Goal: Task Accomplishment & Management: Use online tool/utility

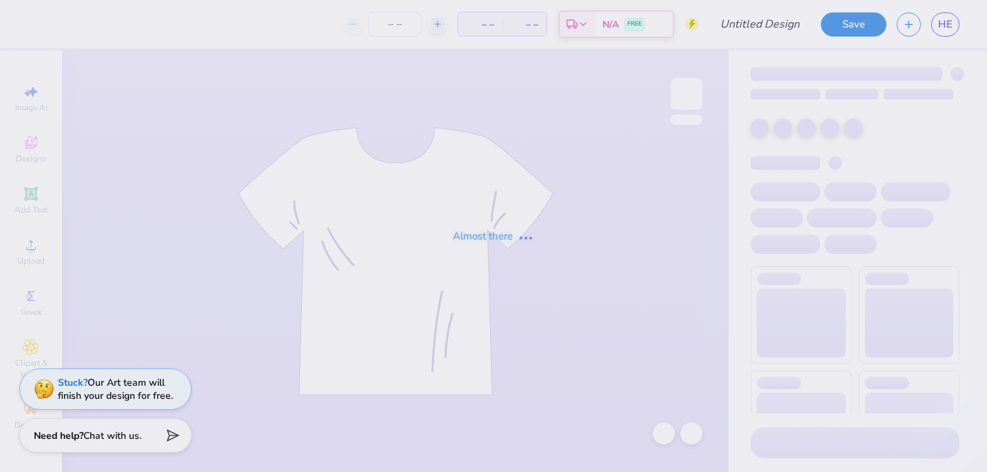
type input "black"
type input "150"
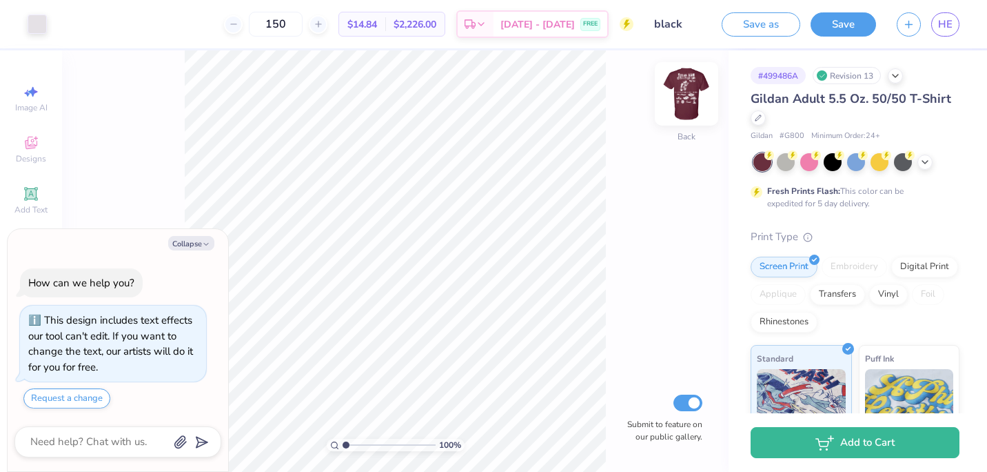
click at [681, 92] on img at bounding box center [686, 93] width 55 height 55
click at [194, 247] on button "Collapse" at bounding box center [191, 243] width 46 height 14
type textarea "x"
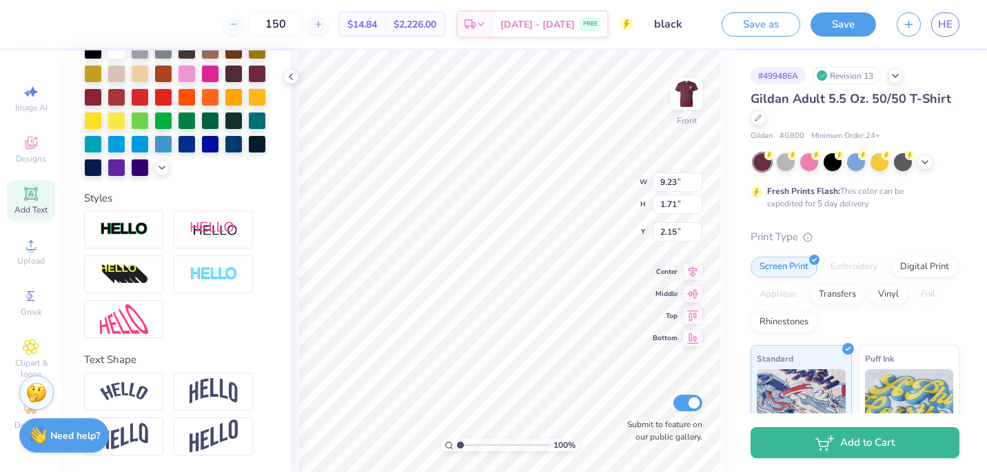
scroll to position [336, 0]
click at [228, 403] on img at bounding box center [214, 391] width 48 height 26
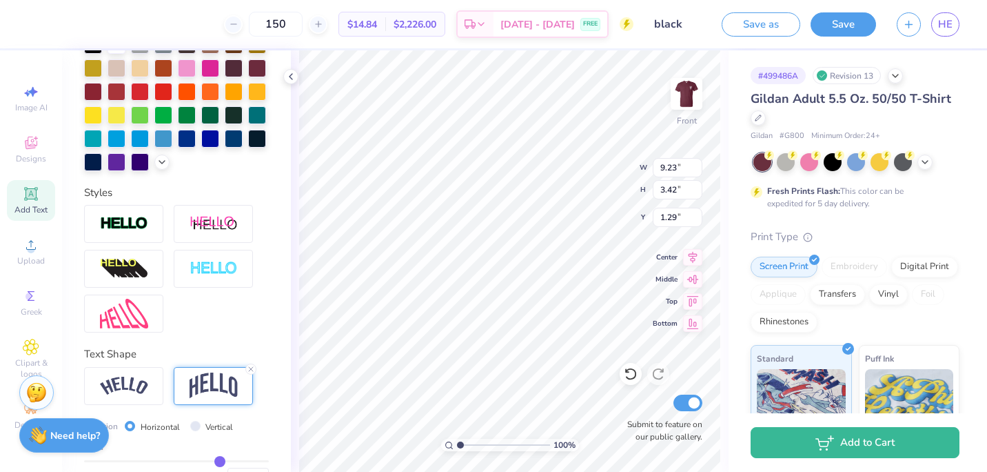
type input "3.42"
type input "1.29"
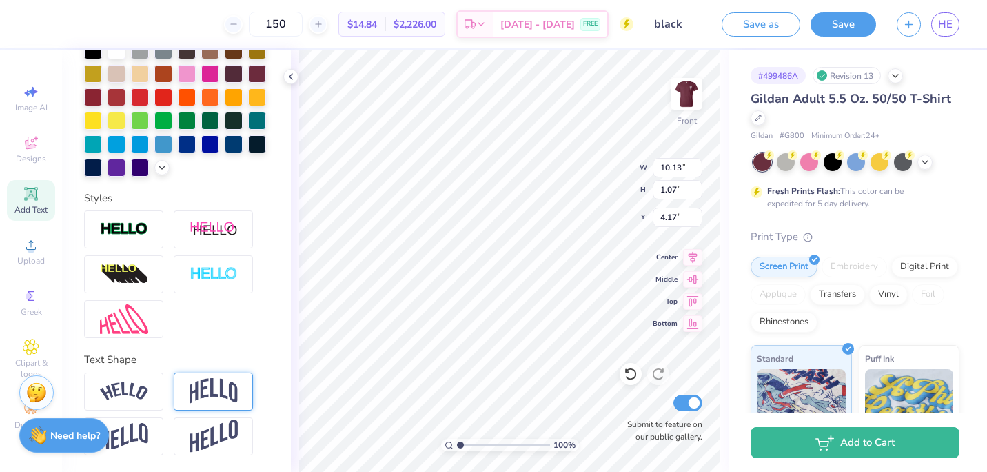
click at [224, 395] on img at bounding box center [214, 391] width 48 height 26
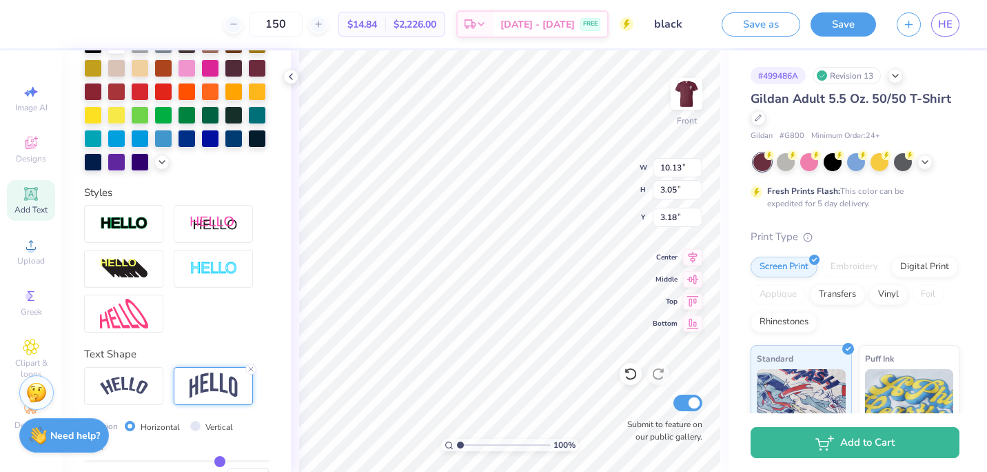
type input "3.05"
type input "3.18"
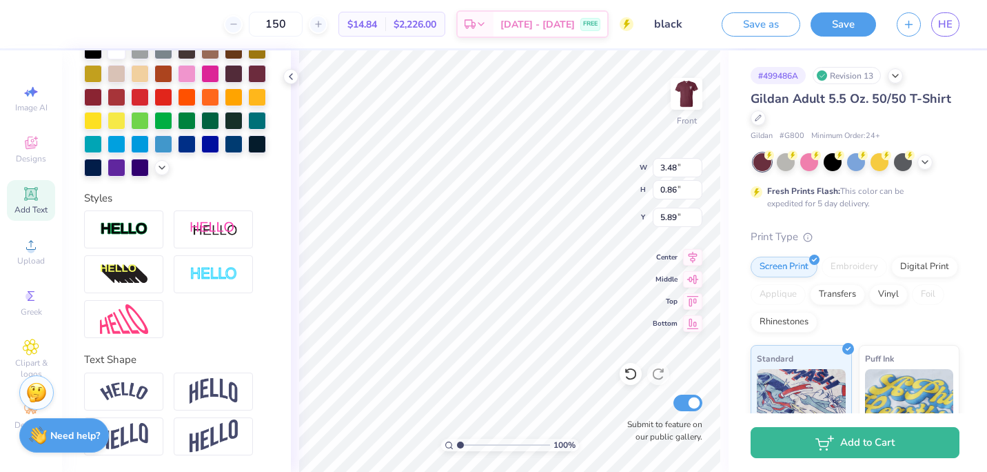
type input "10.50"
type input "4.76"
type input "6.20"
type input "5.79"
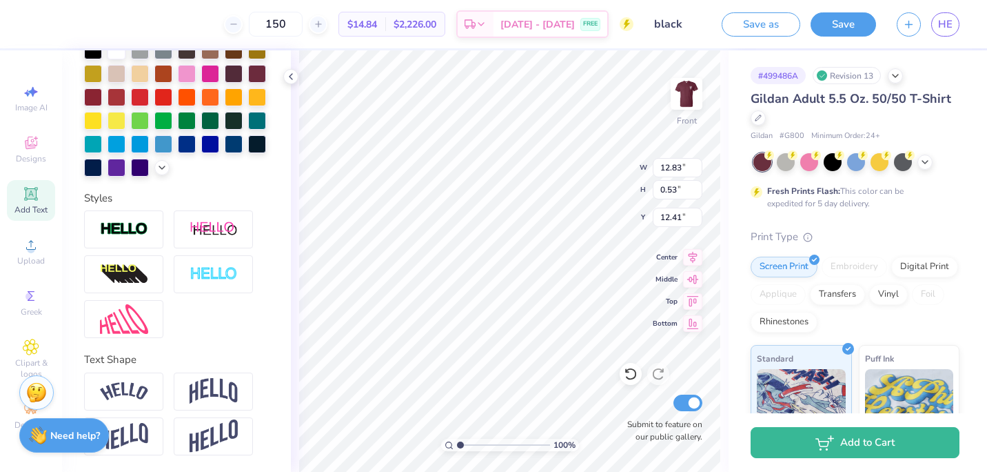
type textarea "If you see my professor, tell 'em I'm out riding."
type input "12.65"
type textarea "If you see my professor, tell 'em I'm out riding."
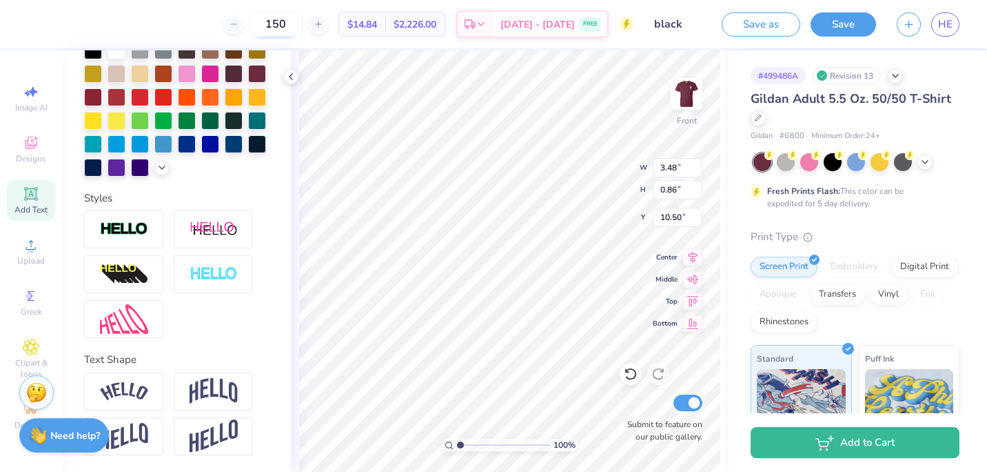
type textarea "'25 '26"
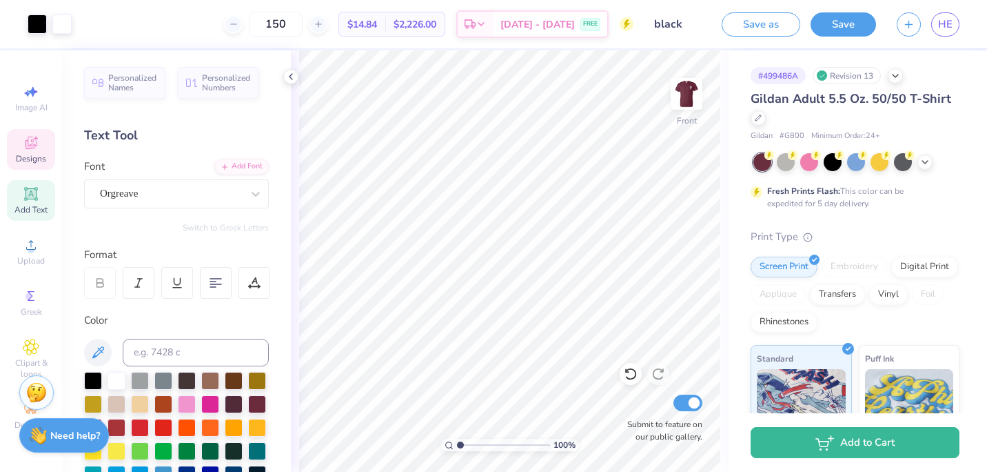
click at [18, 154] on span "Designs" at bounding box center [31, 158] width 30 height 11
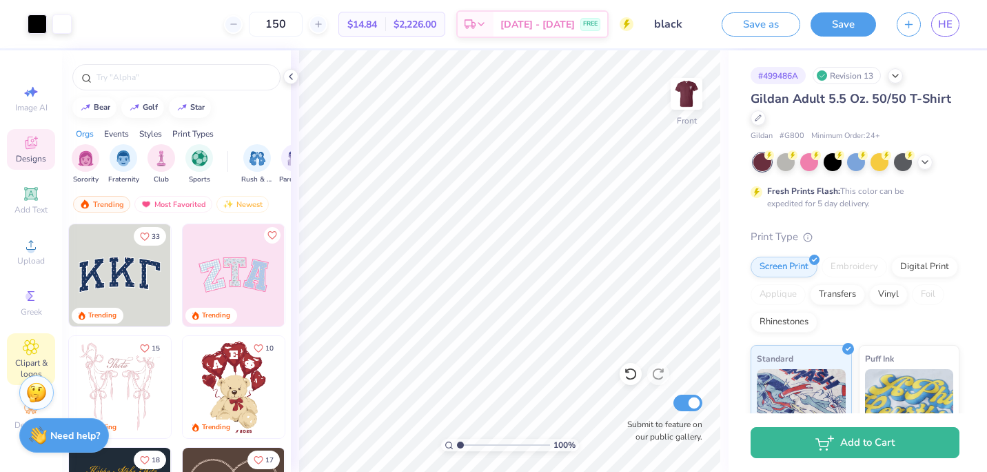
click at [37, 351] on icon at bounding box center [30, 346] width 15 height 15
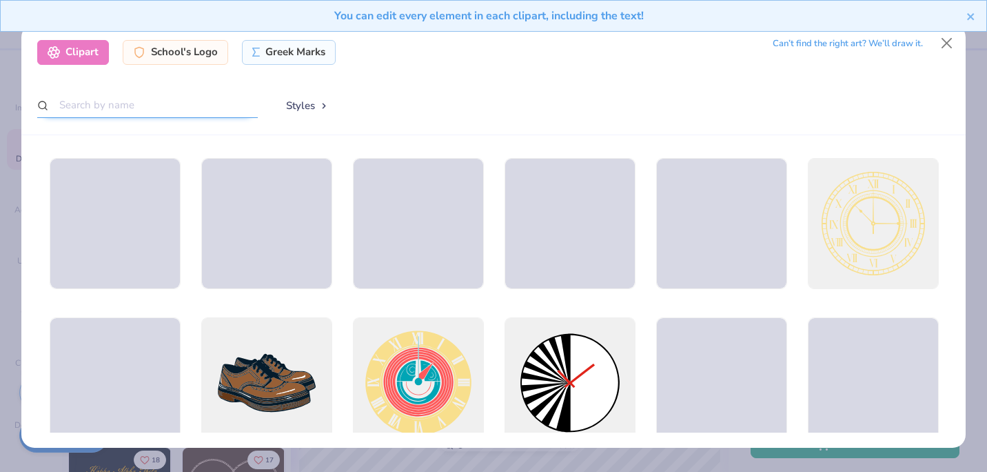
click at [150, 109] on input "text" at bounding box center [147, 105] width 221 height 26
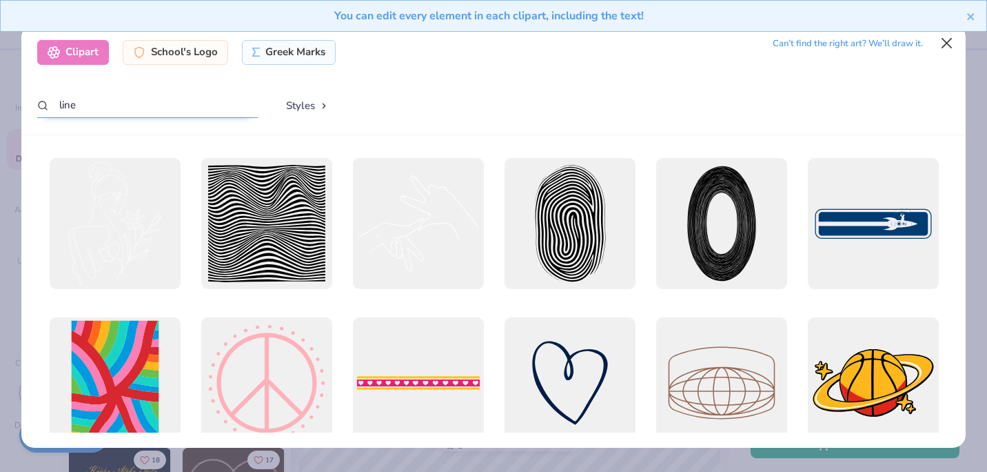
type input "line"
click at [944, 43] on button "Close" at bounding box center [947, 43] width 26 height 26
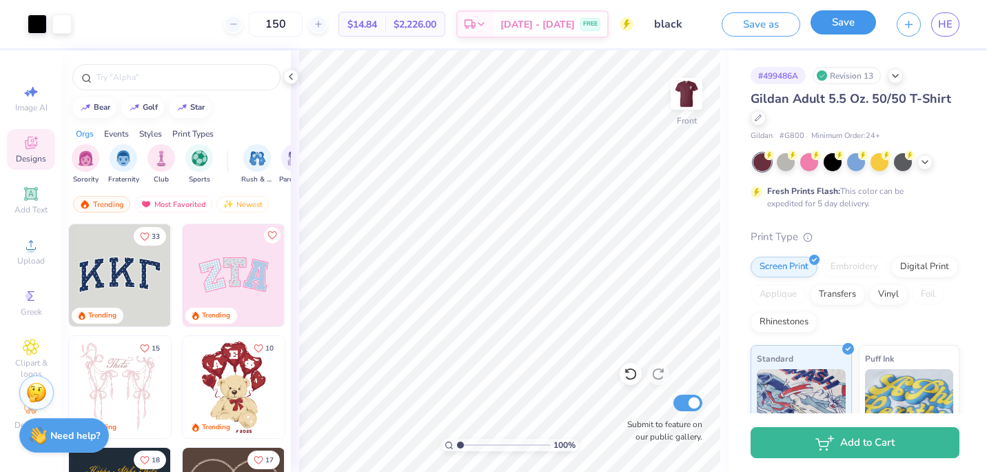
click at [834, 24] on button "Save" at bounding box center [844, 22] width 66 height 24
